Goal: Transaction & Acquisition: Book appointment/travel/reservation

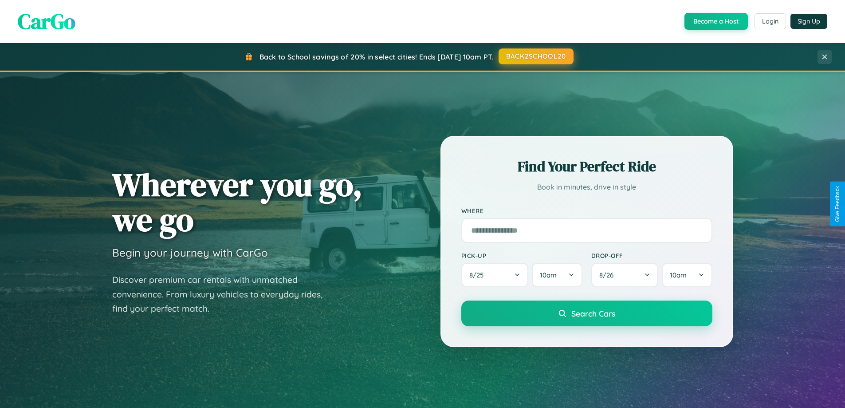
click at [535, 56] on button "BACK2SCHOOL20" at bounding box center [535, 56] width 75 height 16
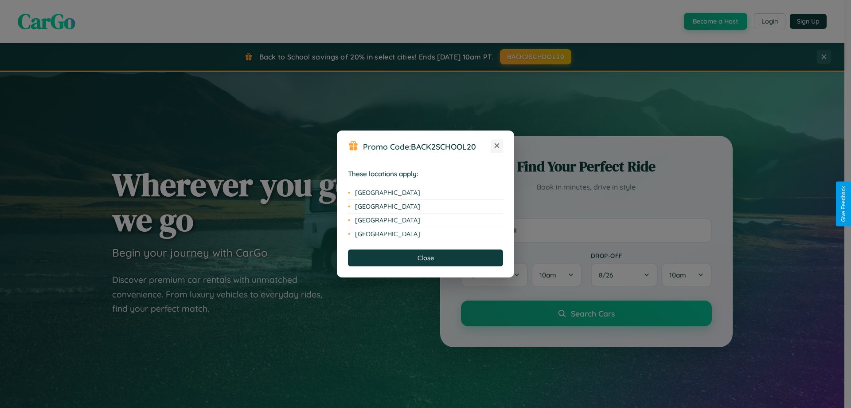
click at [497, 146] on icon at bounding box center [497, 145] width 5 height 5
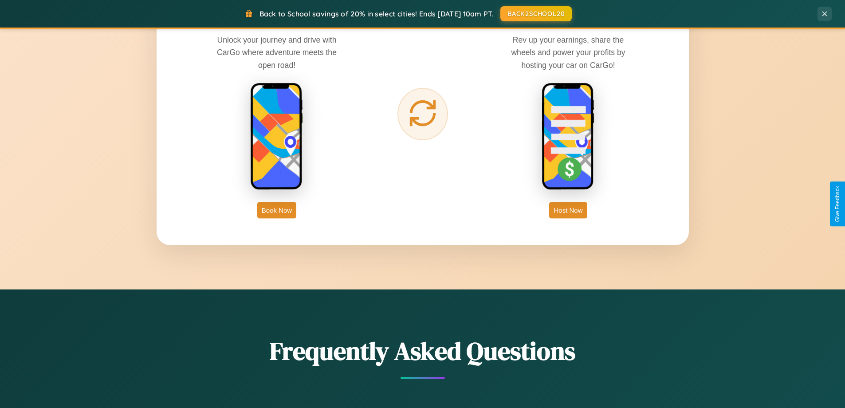
scroll to position [1425, 0]
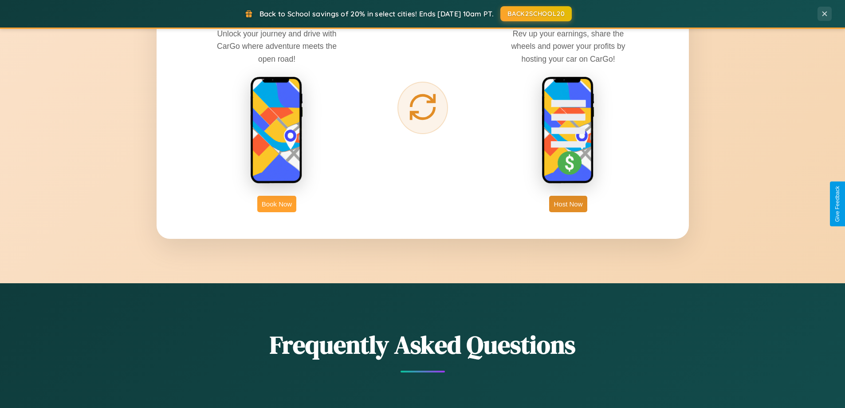
click at [277, 204] on button "Book Now" at bounding box center [276, 204] width 39 height 16
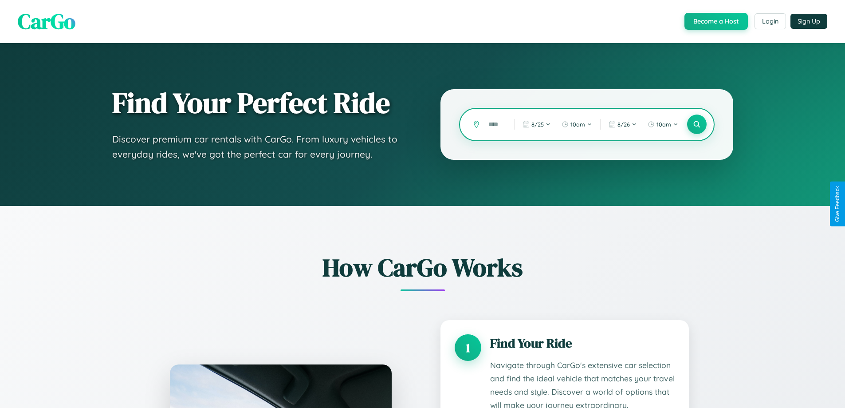
click at [494, 124] on input "text" at bounding box center [494, 125] width 21 height 16
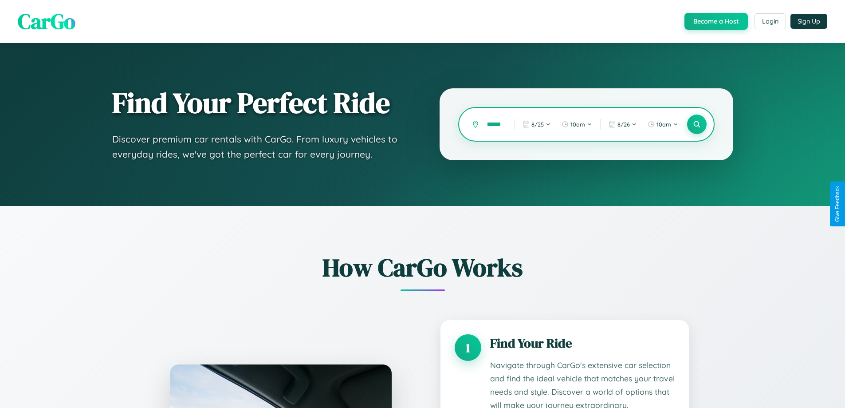
scroll to position [0, 8]
type input "******"
click at [696, 124] on icon at bounding box center [696, 124] width 8 height 8
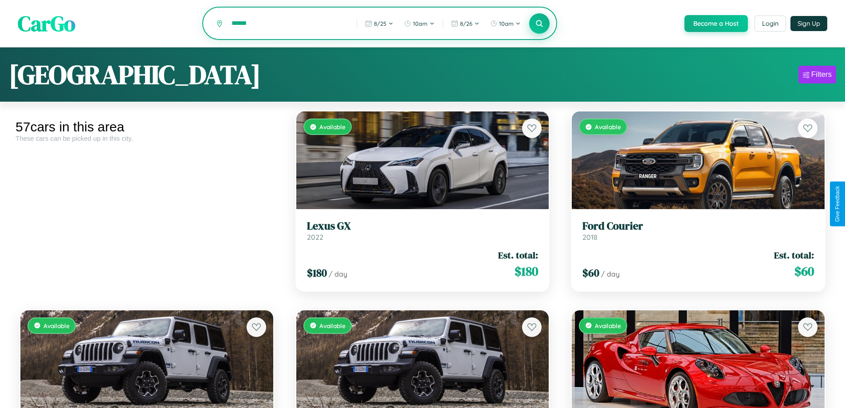
type input "******"
click at [539, 24] on icon at bounding box center [539, 23] width 8 height 8
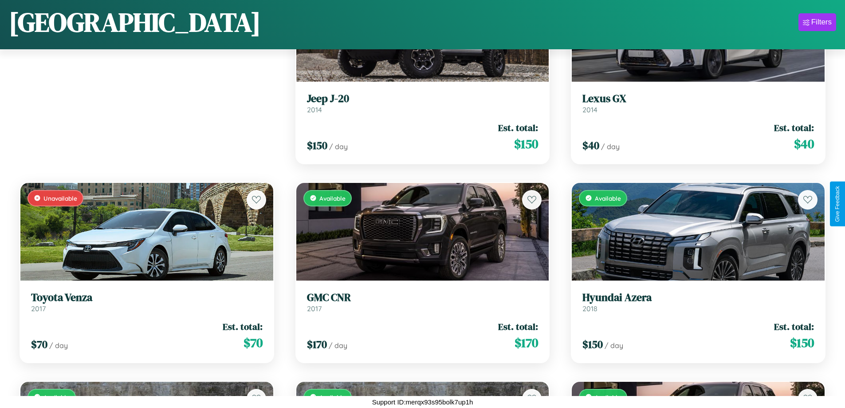
scroll to position [323, 0]
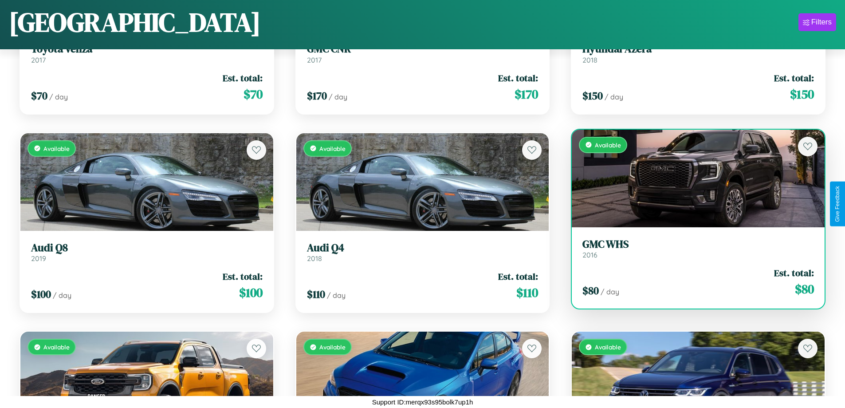
click at [692, 178] on div "Available" at bounding box center [698, 178] width 253 height 98
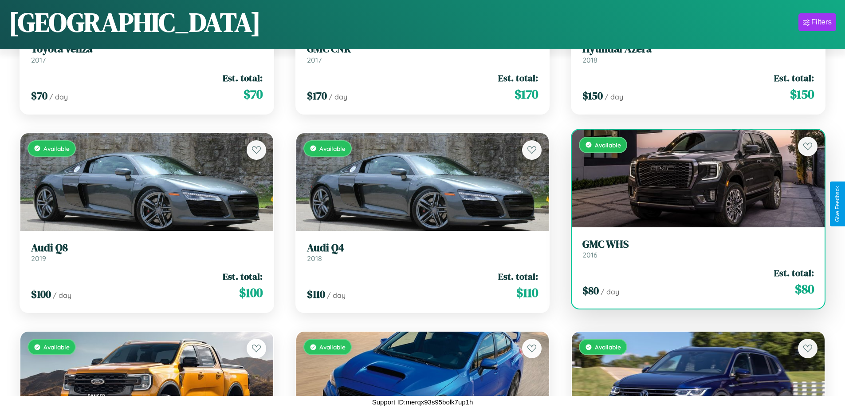
click at [692, 178] on div "Available" at bounding box center [698, 178] width 253 height 98
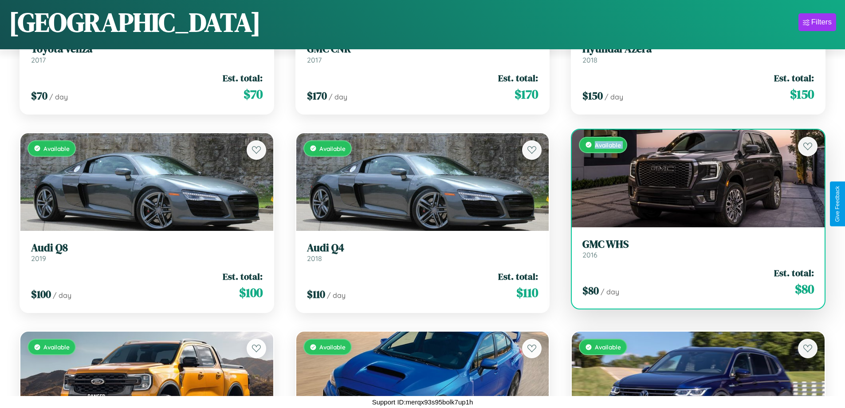
click at [692, 178] on div "Available" at bounding box center [698, 178] width 253 height 98
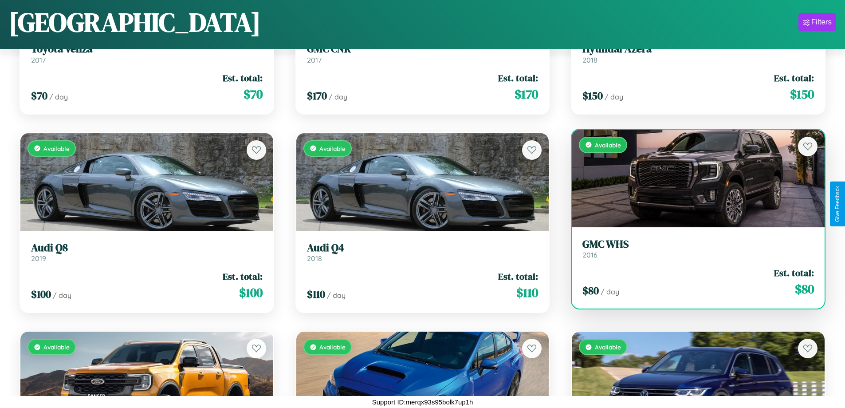
click at [692, 178] on div "Available" at bounding box center [698, 178] width 253 height 98
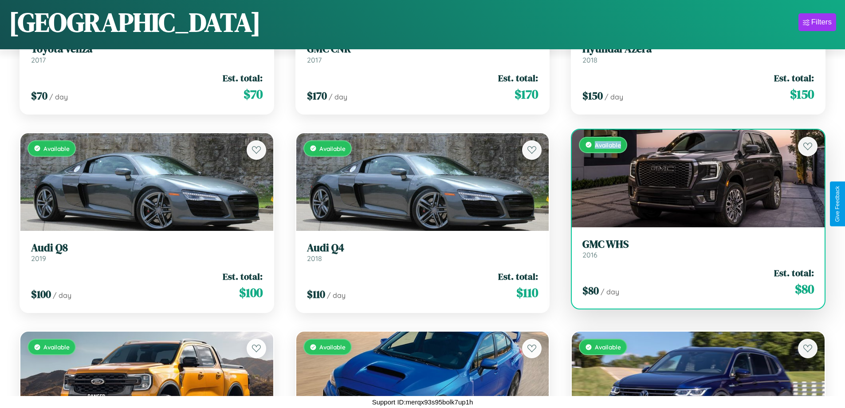
click at [692, 178] on div "Available" at bounding box center [698, 178] width 253 height 98
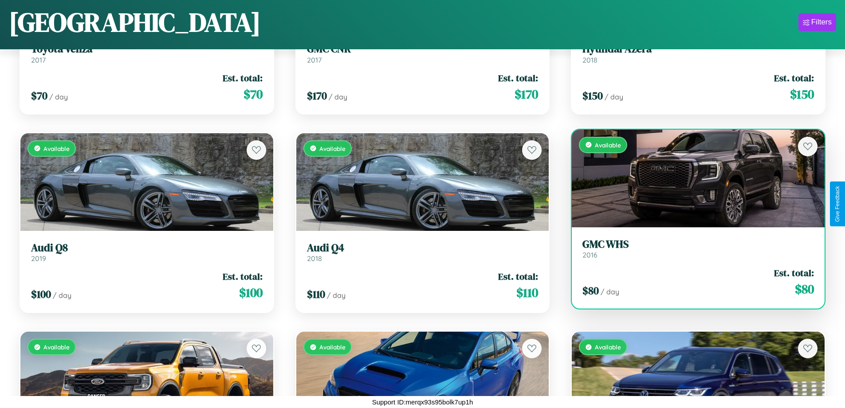
click at [692, 248] on h3 "GMC WHS" at bounding box center [697, 244] width 231 height 13
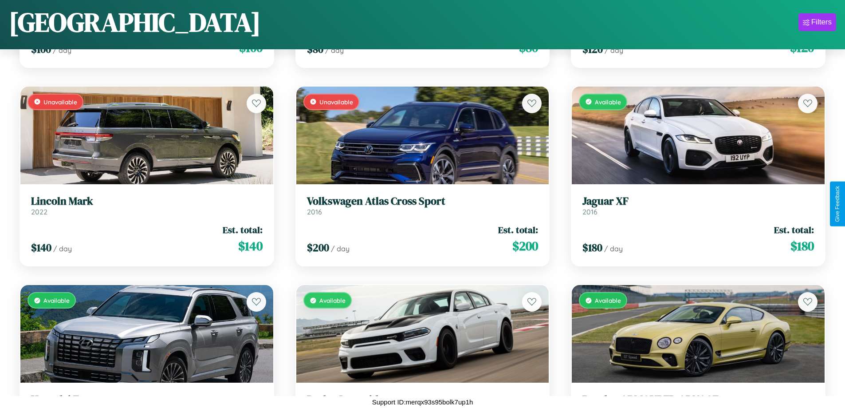
scroll to position [2110, 0]
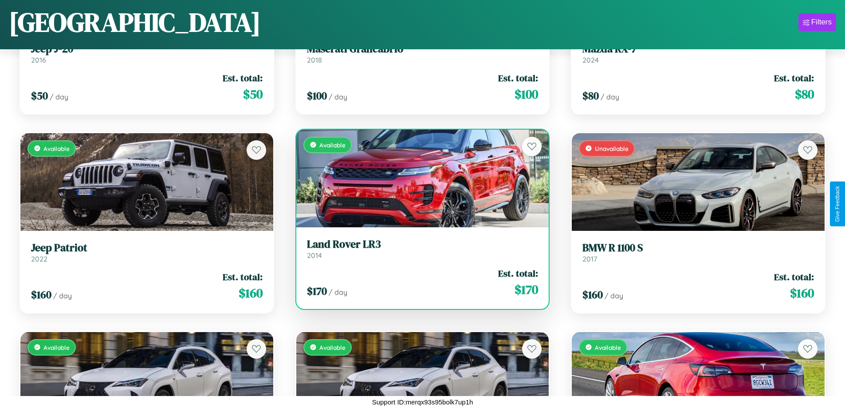
click at [419, 248] on h3 "Land Rover LR3" at bounding box center [422, 244] width 231 height 13
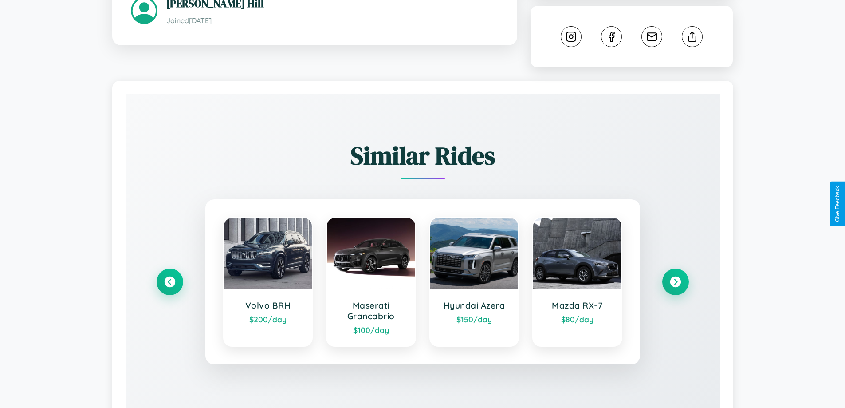
scroll to position [494, 0]
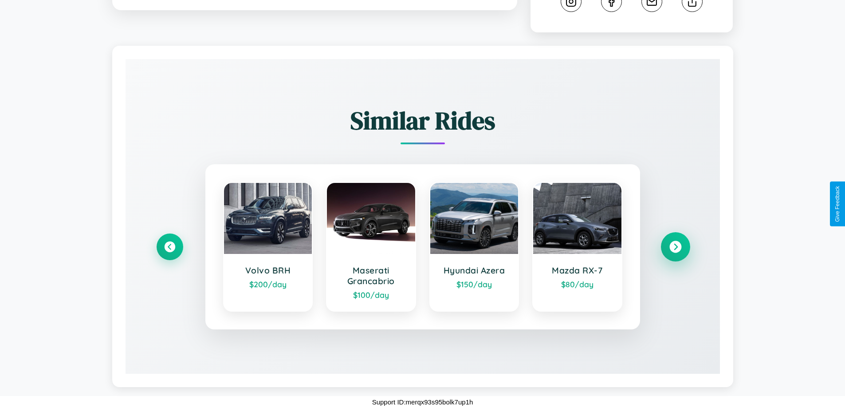
click at [675, 247] on icon at bounding box center [675, 247] width 12 height 12
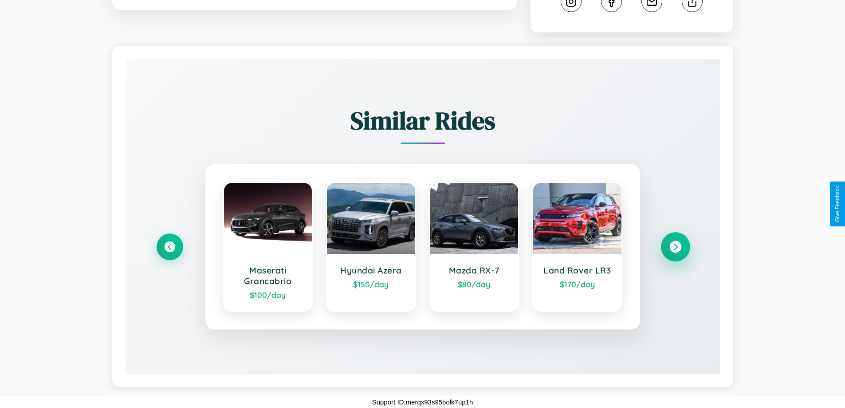
click at [675, 247] on icon at bounding box center [675, 247] width 12 height 12
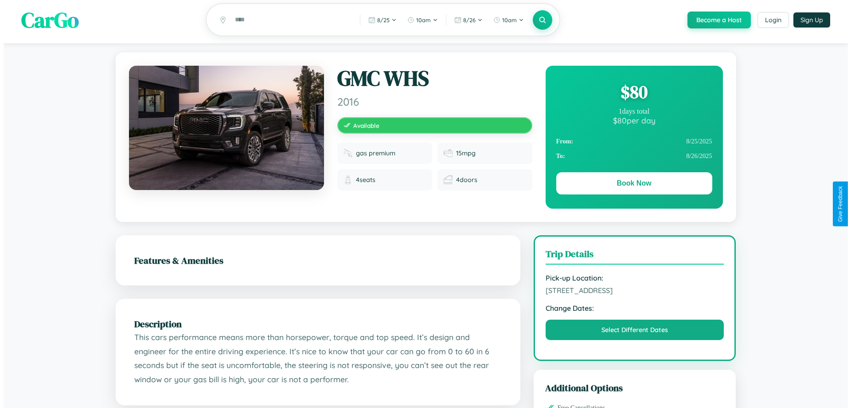
scroll to position [0, 0]
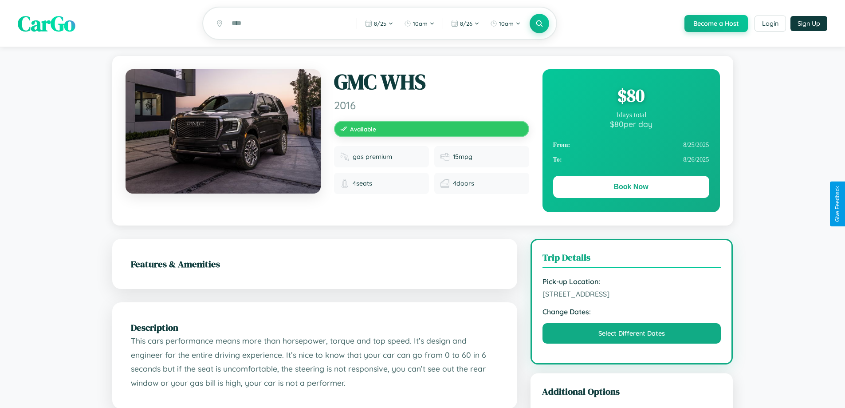
click at [631, 97] on div "$ 80" at bounding box center [631, 95] width 156 height 24
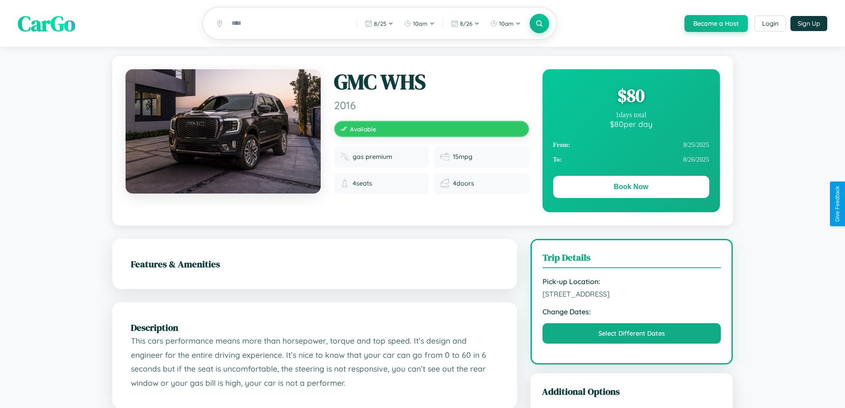
click at [631, 97] on div "$ 80" at bounding box center [631, 95] width 156 height 24
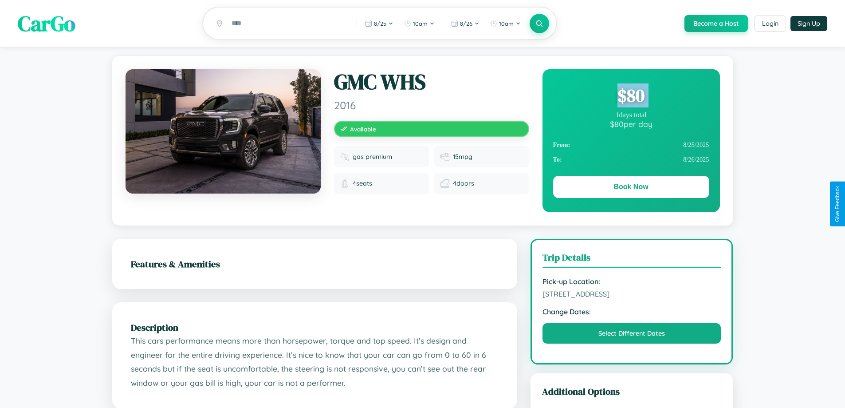
click at [631, 97] on div "$ 80" at bounding box center [631, 95] width 156 height 24
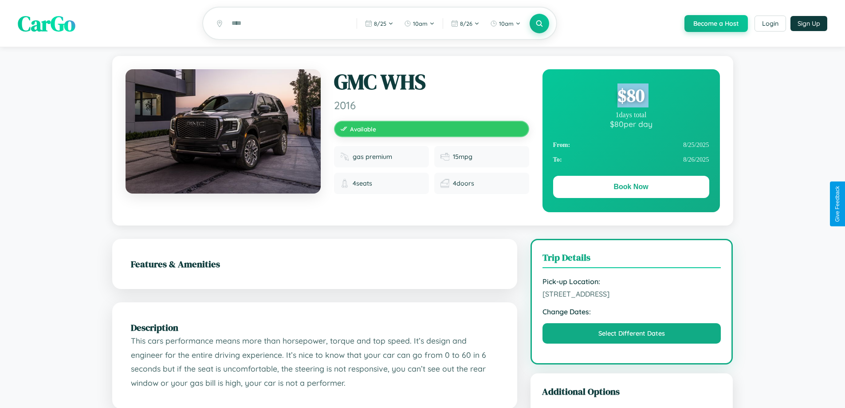
click at [631, 97] on div "$ 80" at bounding box center [631, 95] width 156 height 24
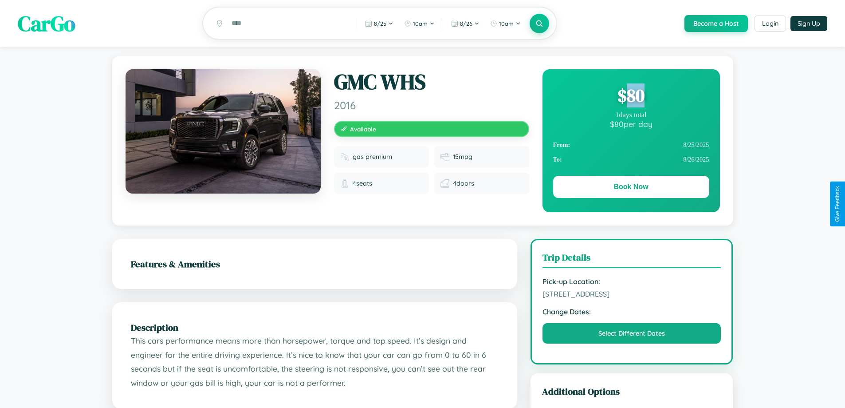
click at [631, 97] on div "$ 80" at bounding box center [631, 95] width 156 height 24
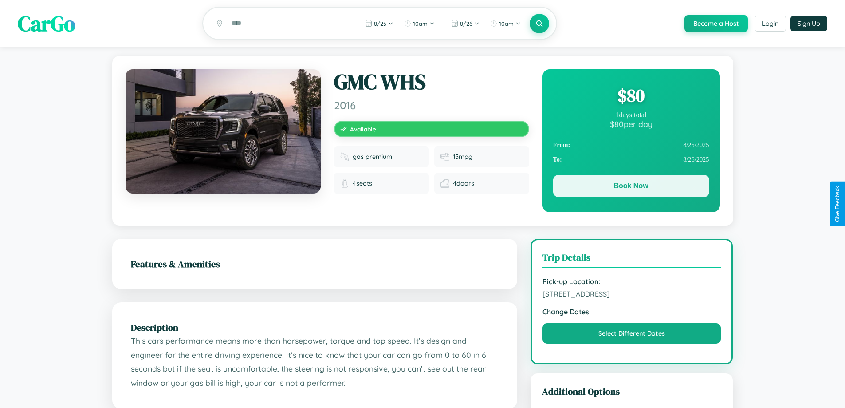
click at [631, 187] on button "Book Now" at bounding box center [631, 186] width 156 height 22
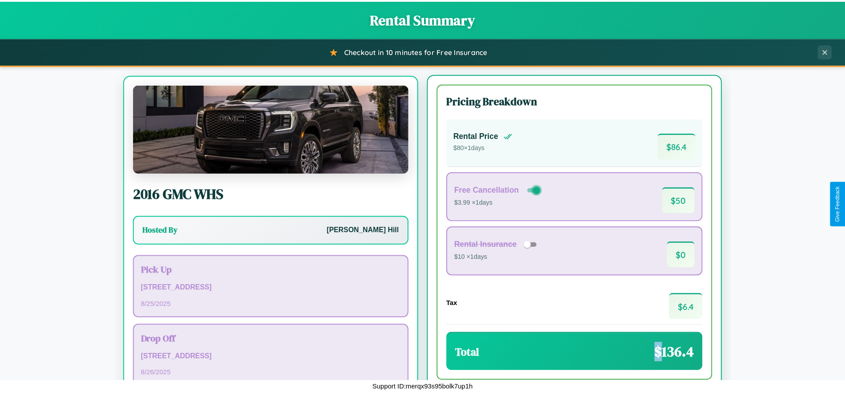
scroll to position [41, 0]
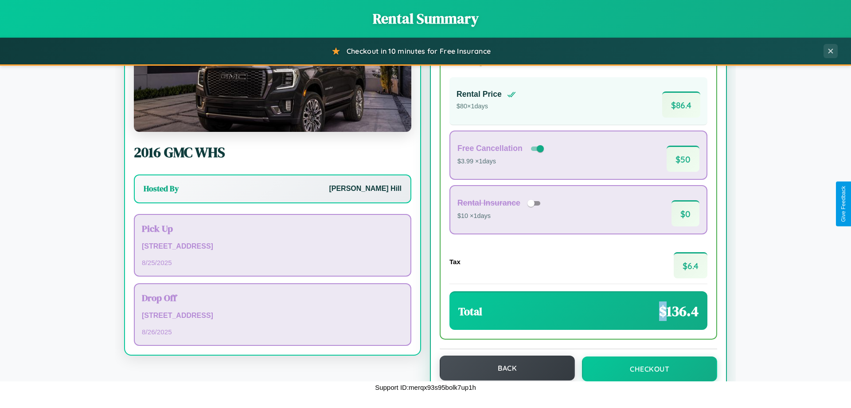
click at [503, 368] on button "Back" at bounding box center [507, 367] width 135 height 25
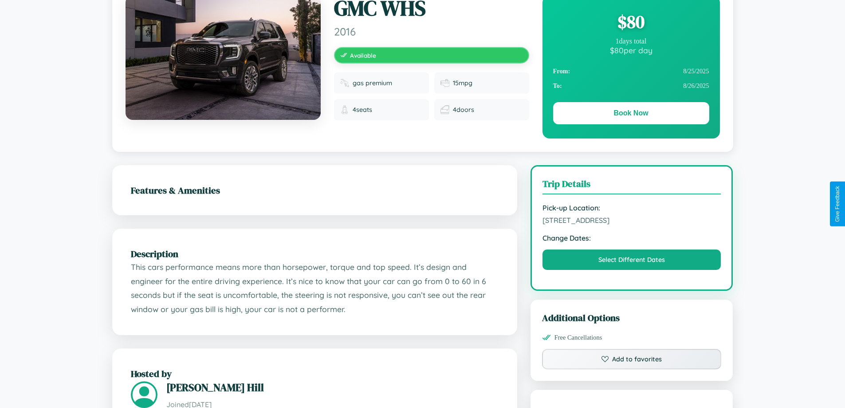
scroll to position [91, 0]
